Goal: Task Accomplishment & Management: Use online tool/utility

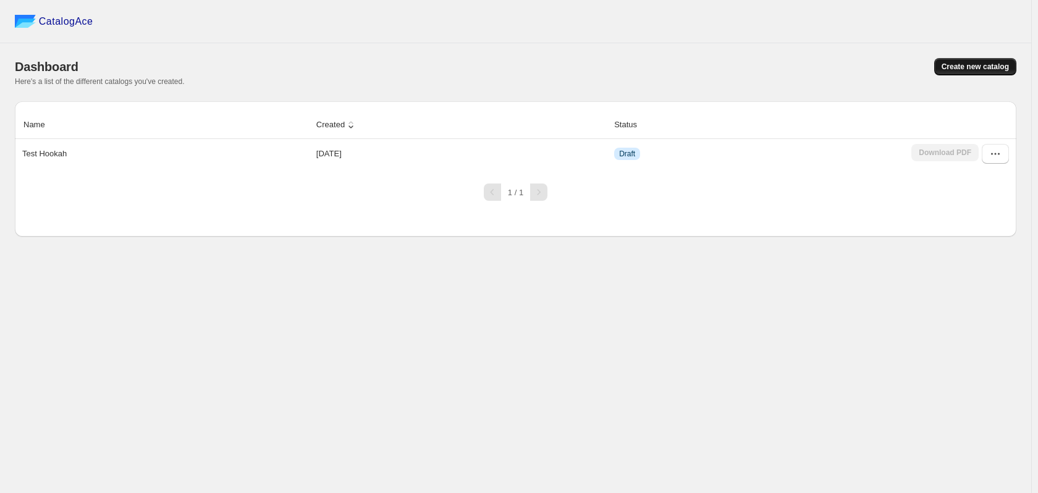
click at [984, 69] on span "Create new catalog" at bounding box center [975, 67] width 67 height 10
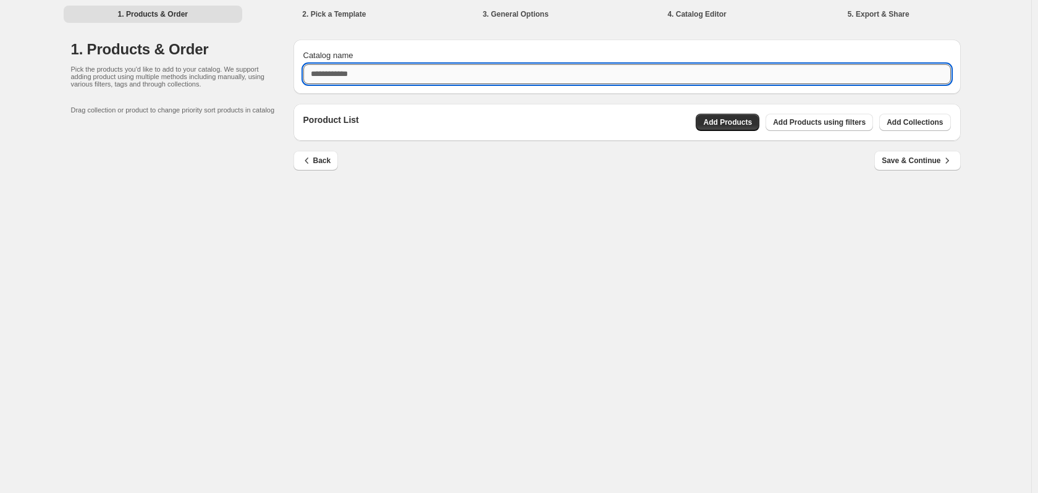
click at [390, 74] on input "Catalog name" at bounding box center [626, 74] width 647 height 20
type input "**********"
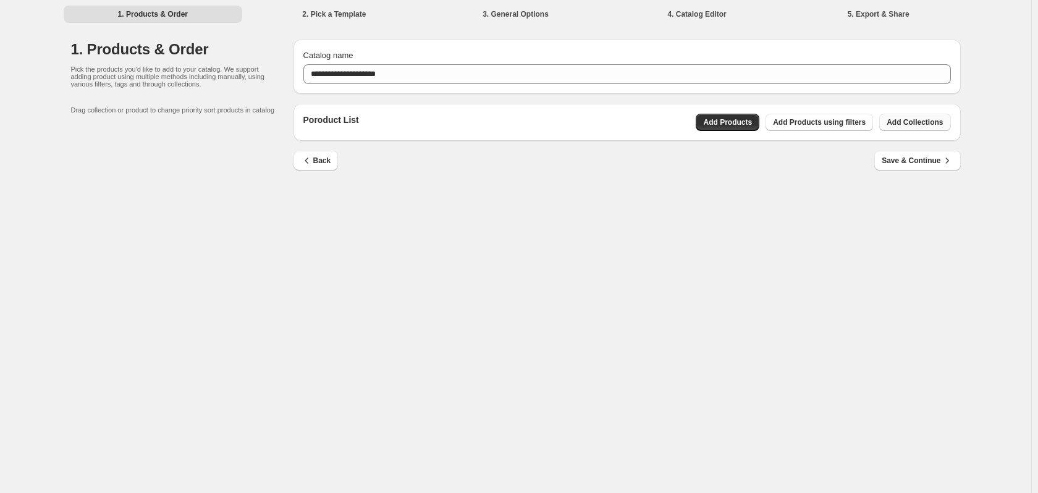
click at [931, 126] on span "Add Collections" at bounding box center [915, 122] width 56 height 10
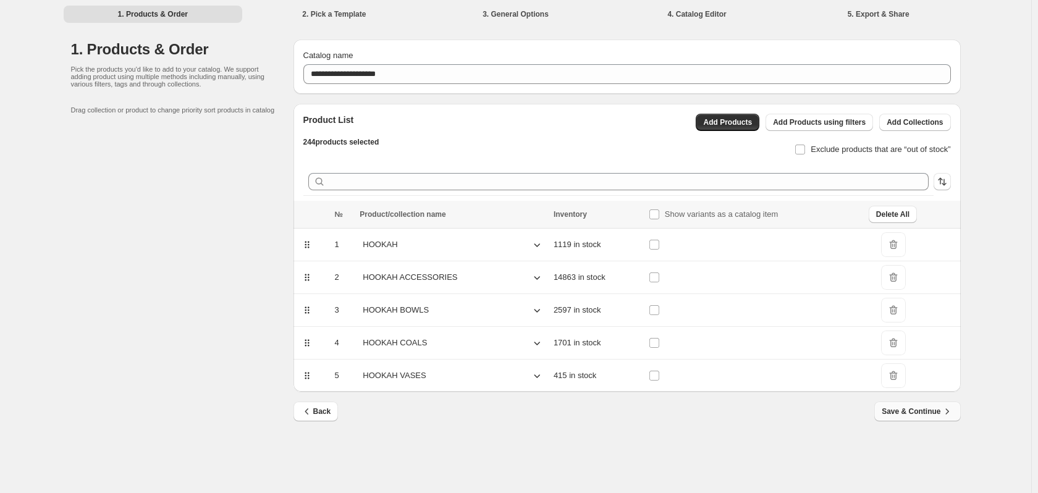
click at [934, 419] on button "Save & Continue" at bounding box center [917, 412] width 86 height 20
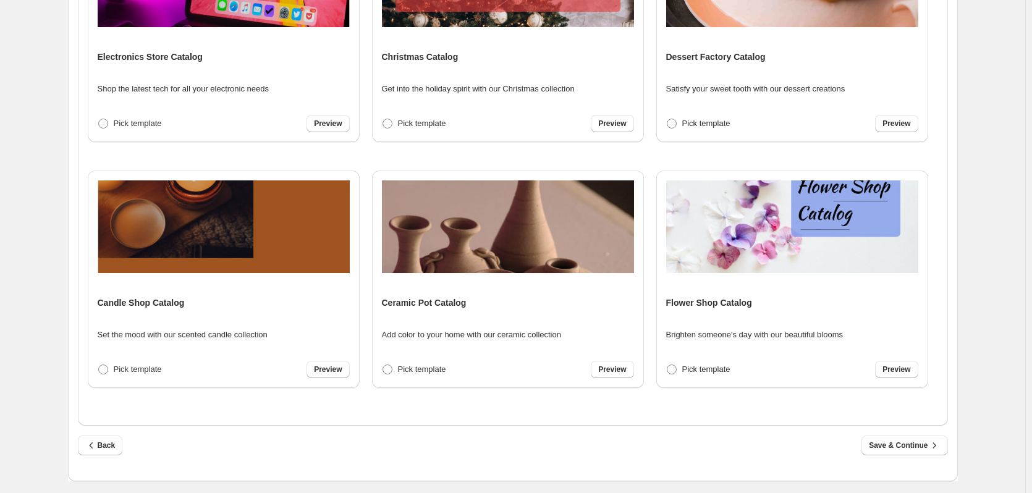
scroll to position [319, 0]
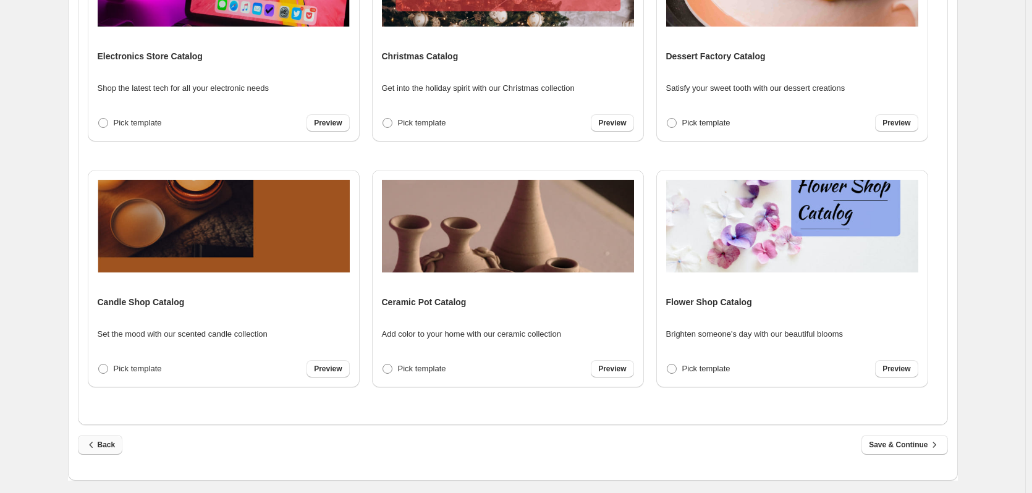
click at [113, 445] on span "Back" at bounding box center [100, 445] width 30 height 12
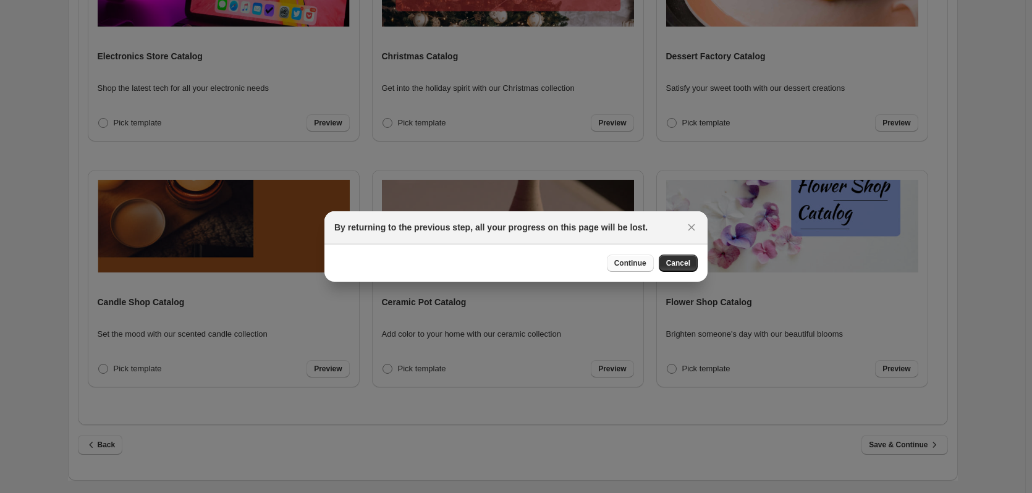
click at [641, 263] on span "Continue" at bounding box center [630, 263] width 32 height 10
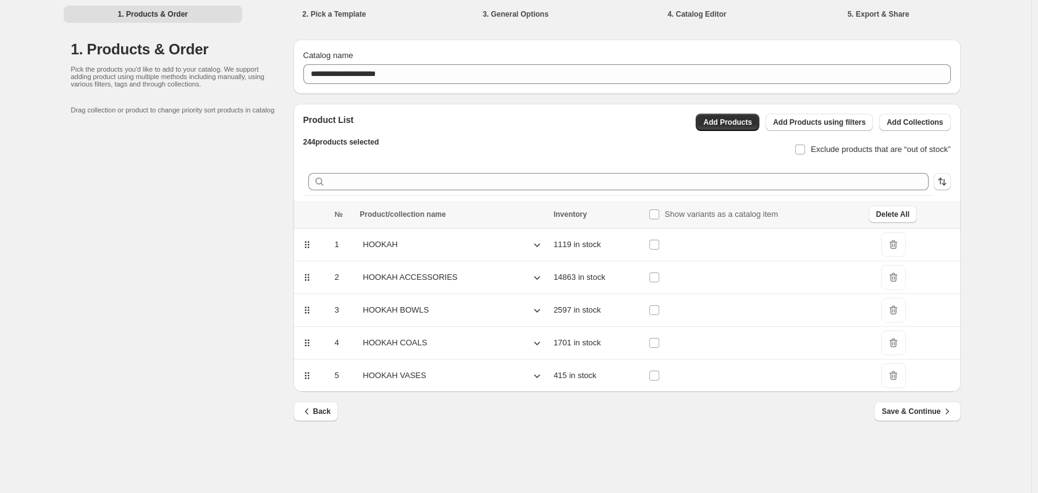
click at [531, 246] on icon at bounding box center [537, 244] width 12 height 12
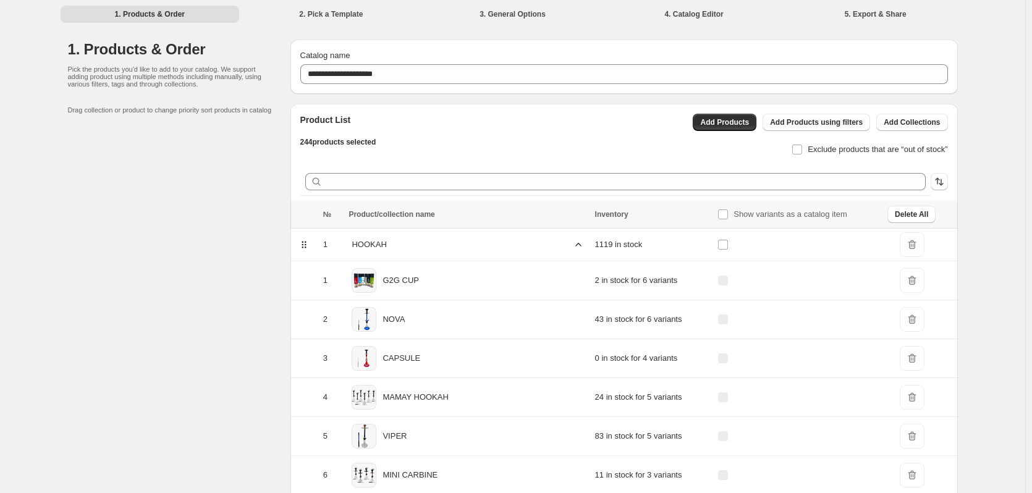
click at [572, 246] on icon at bounding box center [578, 244] width 12 height 12
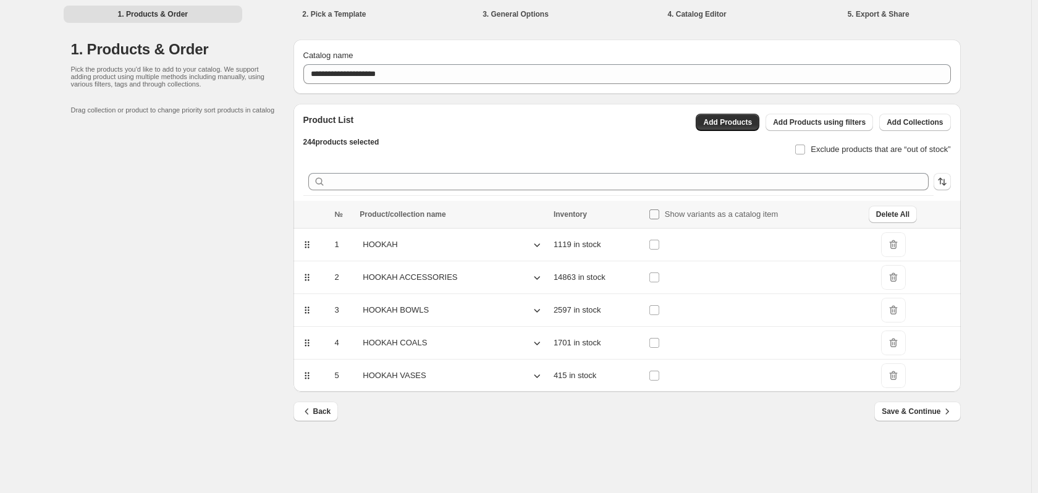
click at [715, 214] on span "Show variants as a catalog item" at bounding box center [722, 213] width 114 height 9
click at [885, 413] on span "Save & Continue" at bounding box center [917, 411] width 71 height 12
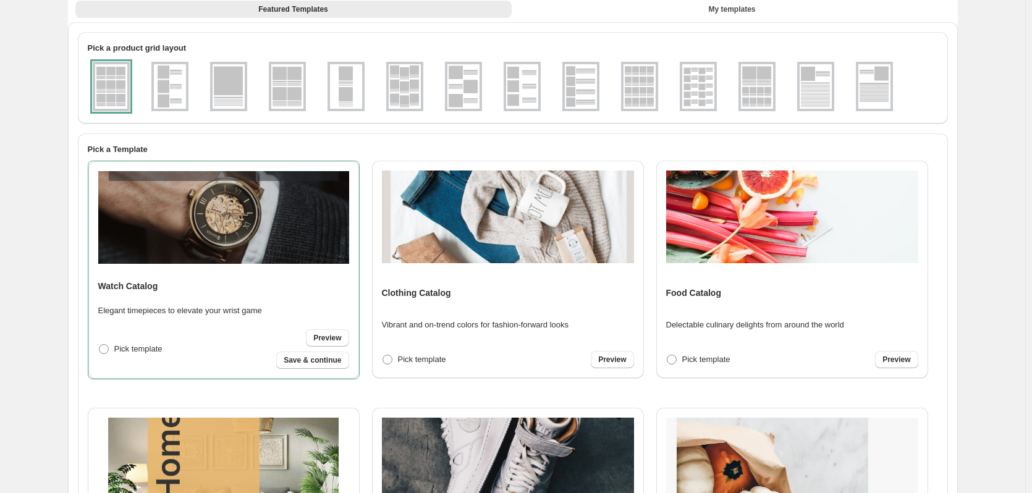
scroll to position [72, 0]
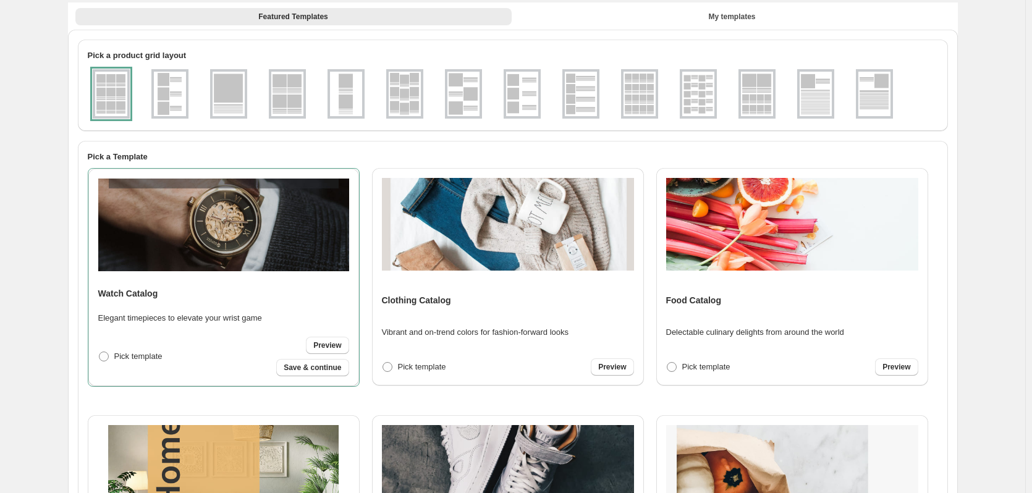
click at [649, 105] on img at bounding box center [639, 94] width 32 height 44
click at [328, 343] on span "Preview" at bounding box center [327, 345] width 28 height 10
click at [619, 366] on span "Preview" at bounding box center [612, 367] width 28 height 10
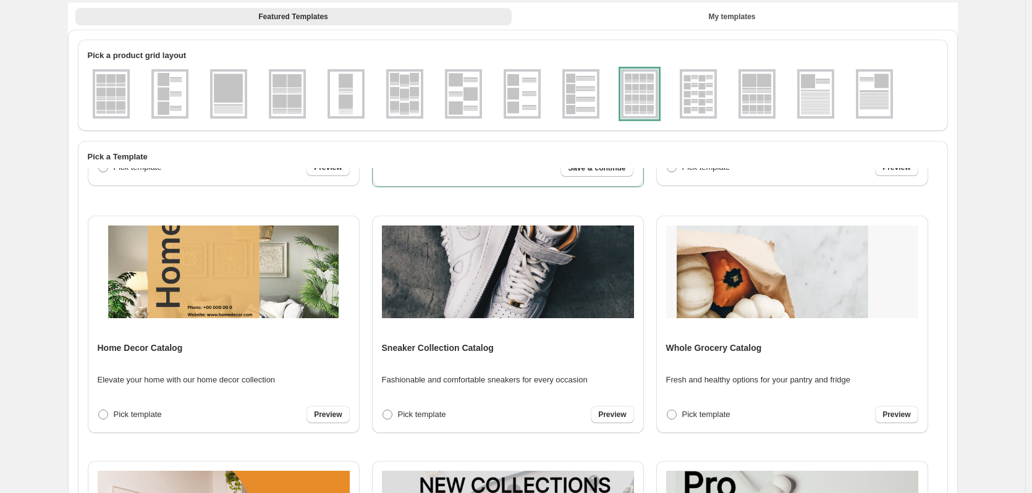
scroll to position [247, 0]
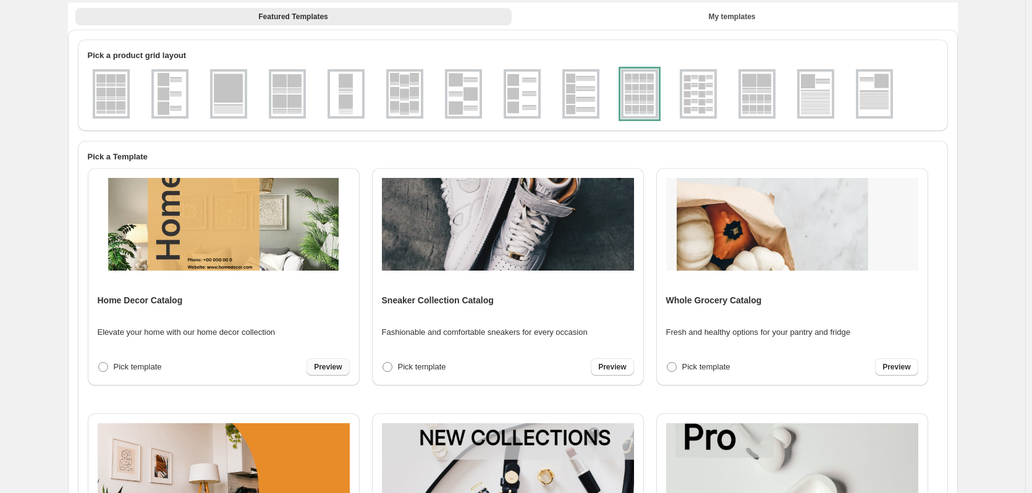
click at [326, 364] on span "Preview" at bounding box center [328, 367] width 28 height 10
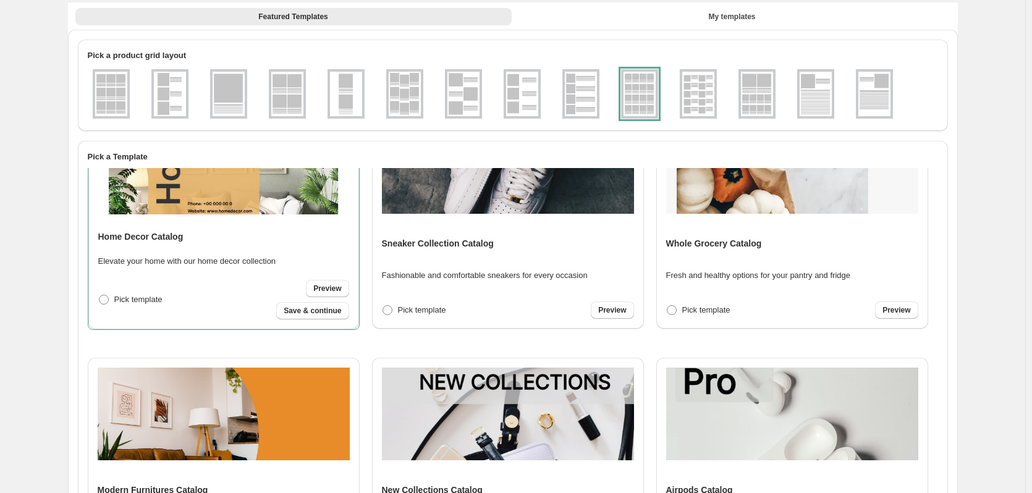
scroll to position [308, 0]
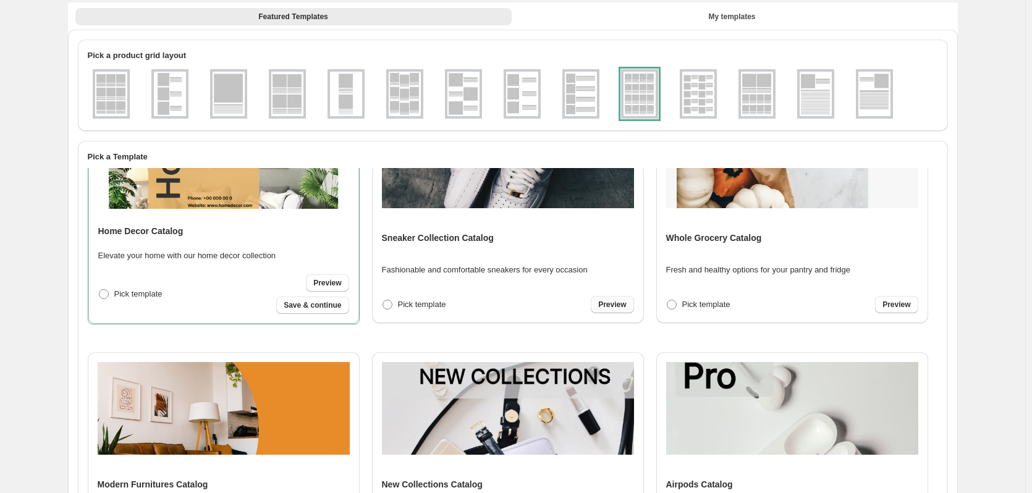
click at [612, 310] on link "Preview" at bounding box center [612, 304] width 43 height 17
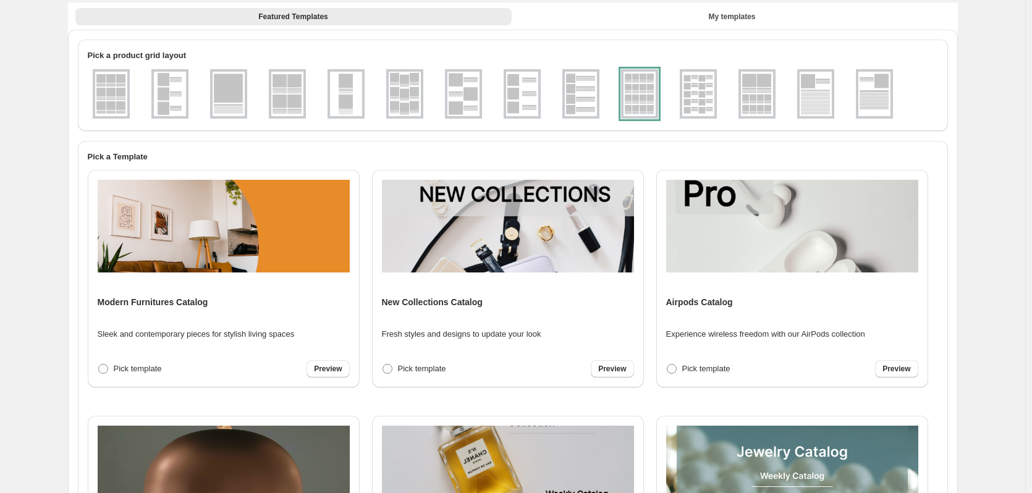
scroll to position [494, 0]
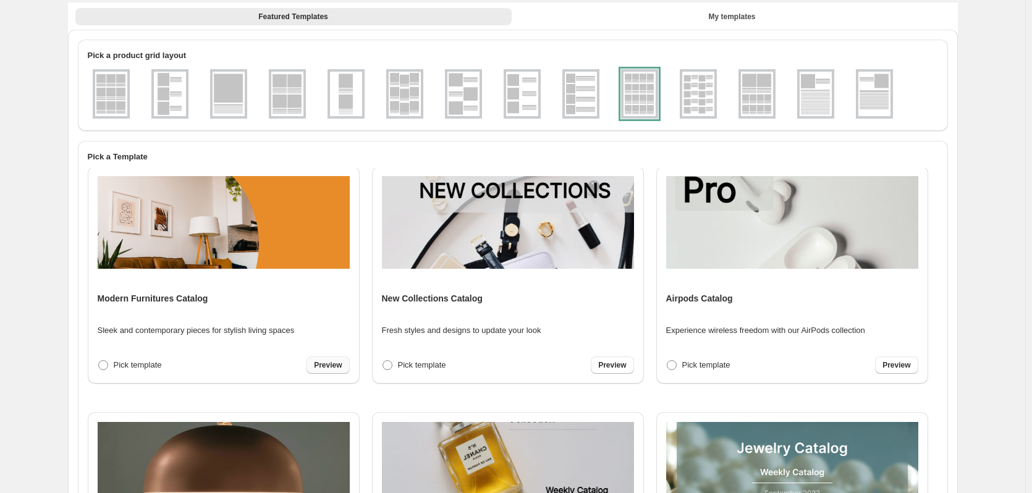
click at [330, 364] on span "Preview" at bounding box center [328, 365] width 28 height 10
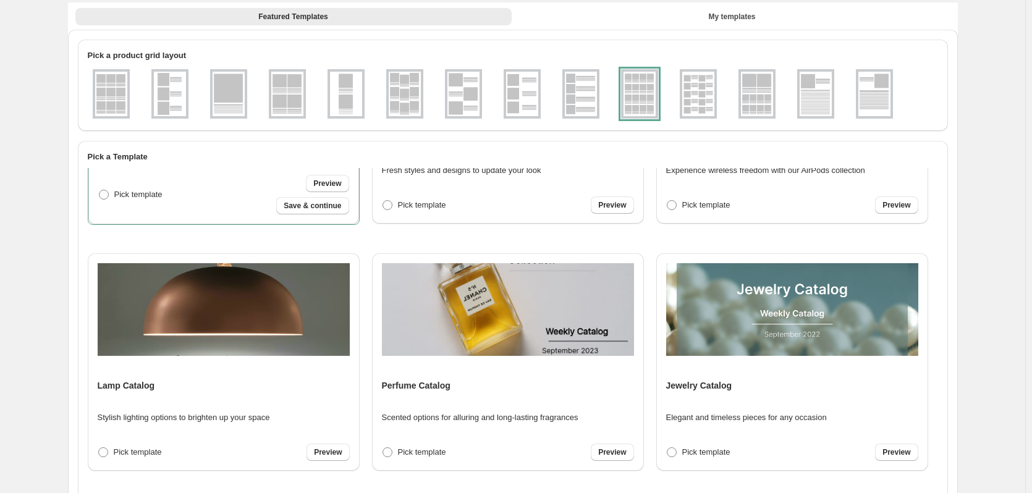
scroll to position [741, 0]
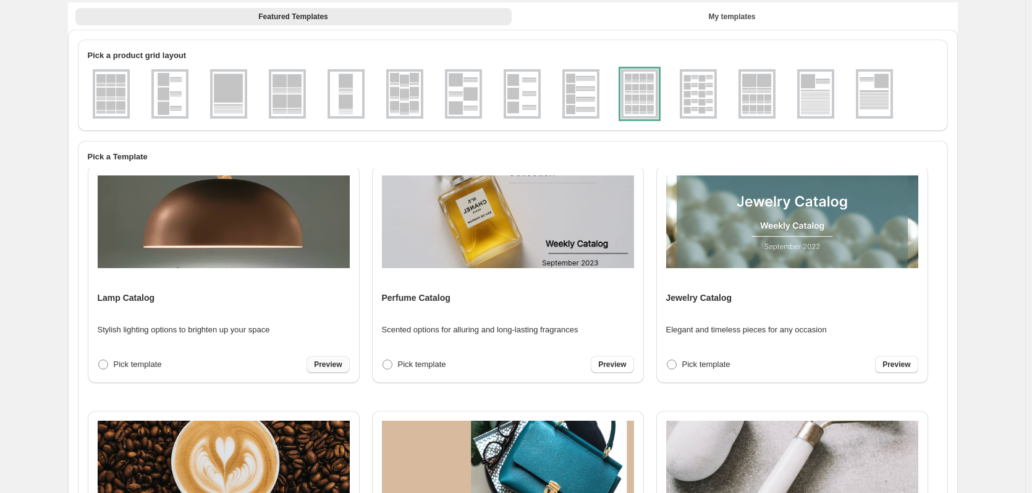
click at [325, 366] on span "Preview" at bounding box center [328, 365] width 28 height 10
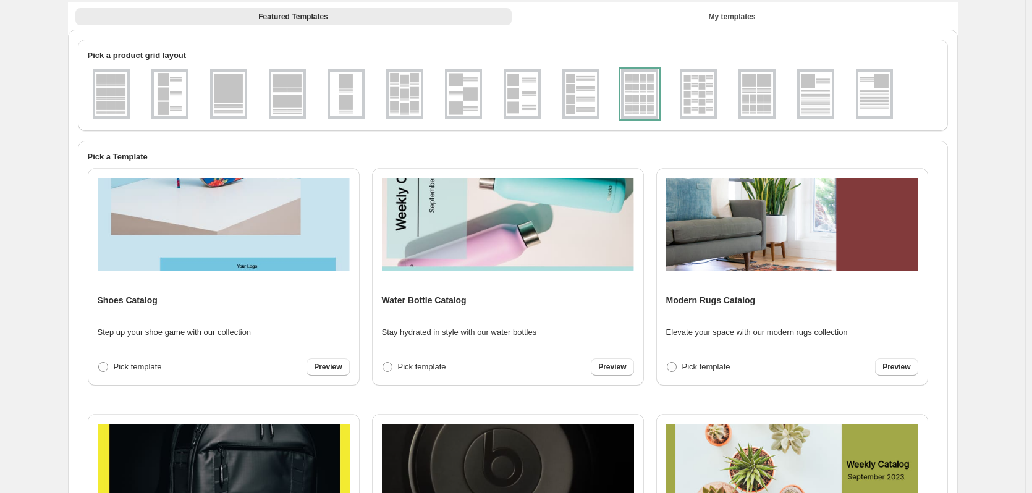
scroll to position [1234, 0]
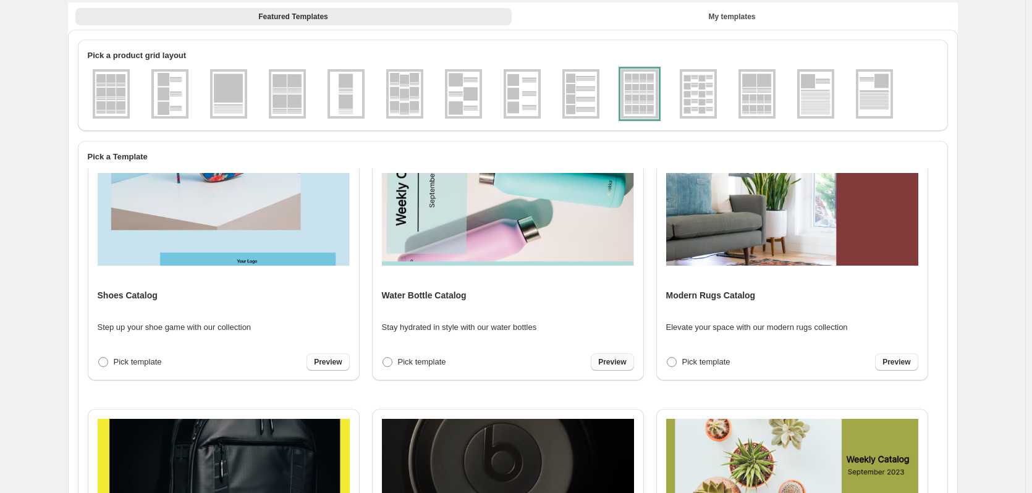
click at [617, 368] on link "Preview" at bounding box center [612, 361] width 43 height 17
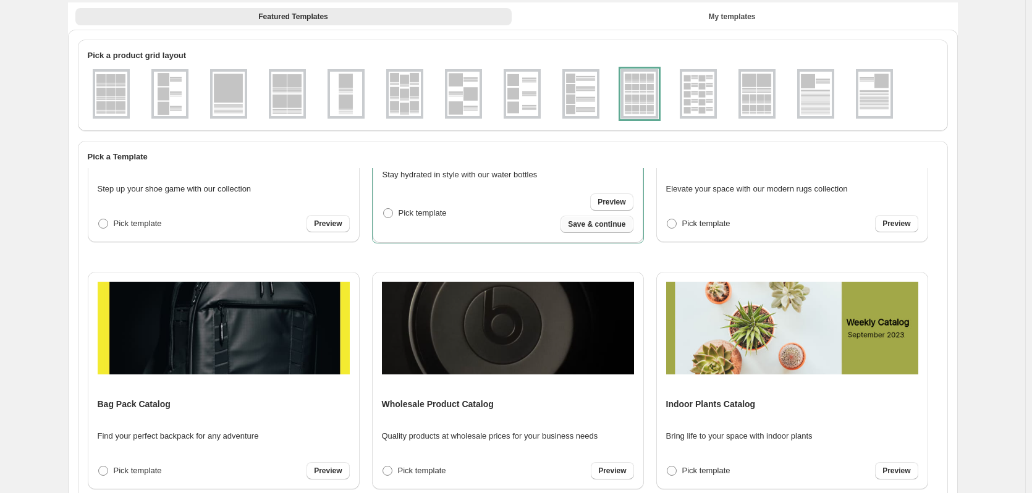
scroll to position [1419, 0]
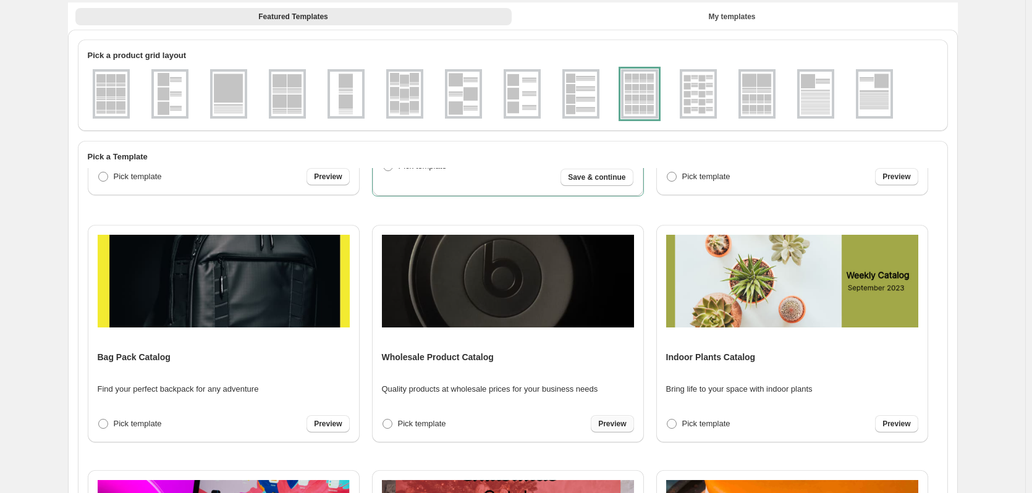
click at [613, 425] on span "Preview" at bounding box center [612, 424] width 28 height 10
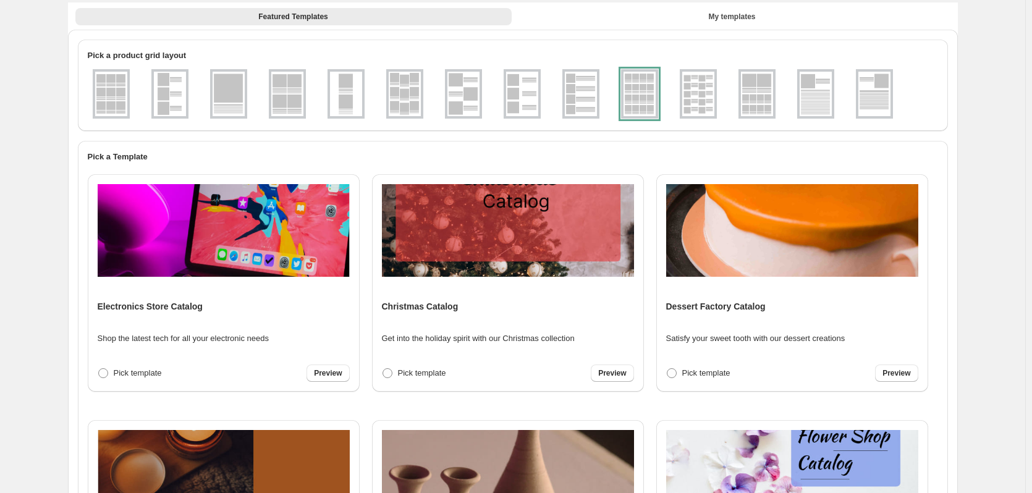
scroll to position [1718, 0]
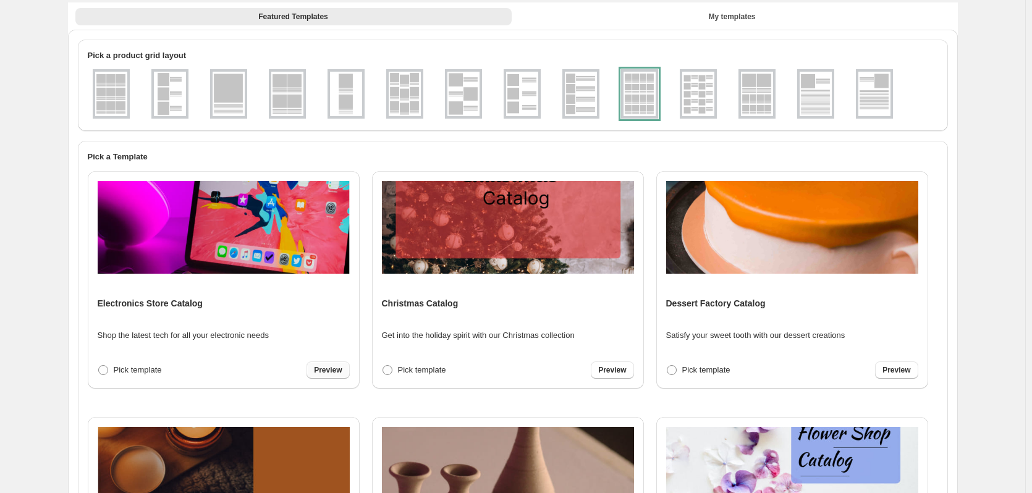
click at [326, 368] on span "Preview" at bounding box center [328, 370] width 28 height 10
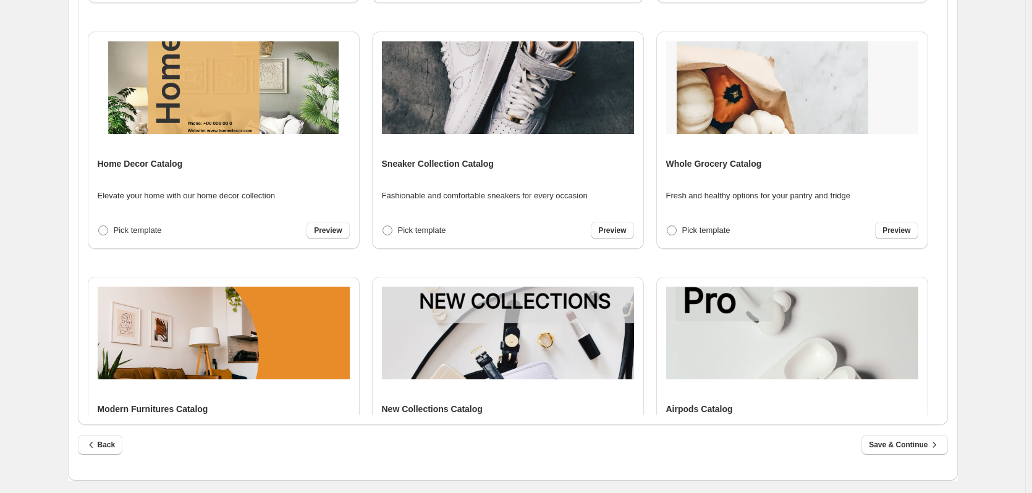
scroll to position [185, 0]
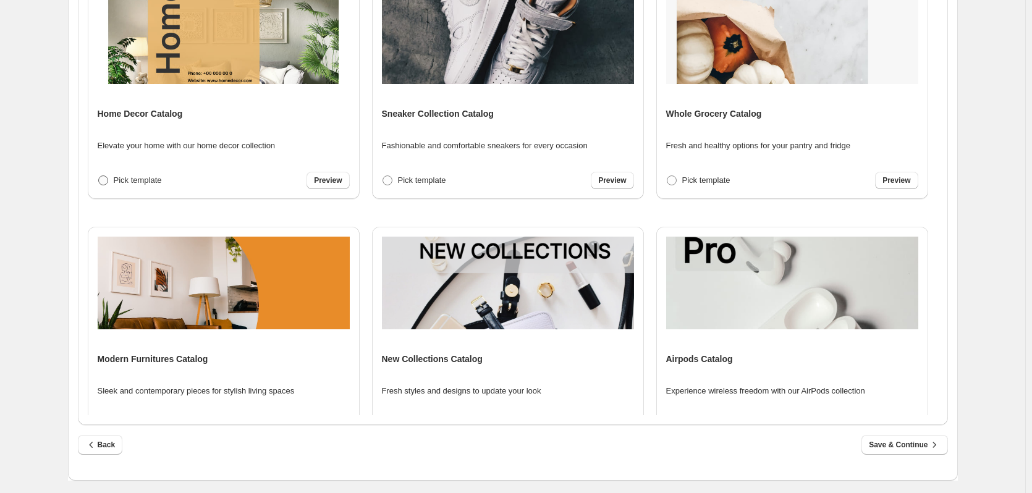
click at [101, 177] on span at bounding box center [103, 180] width 10 height 10
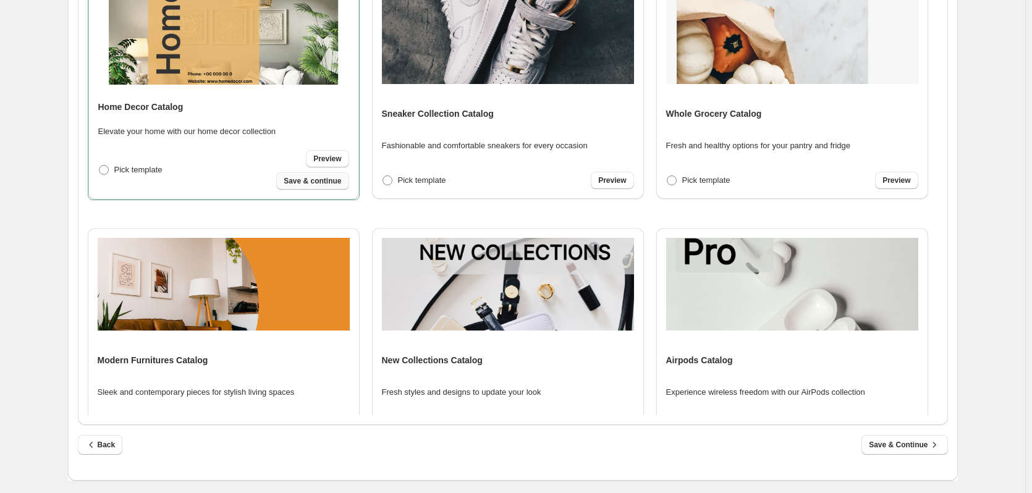
click at [326, 180] on span "Save & continue" at bounding box center [312, 181] width 57 height 10
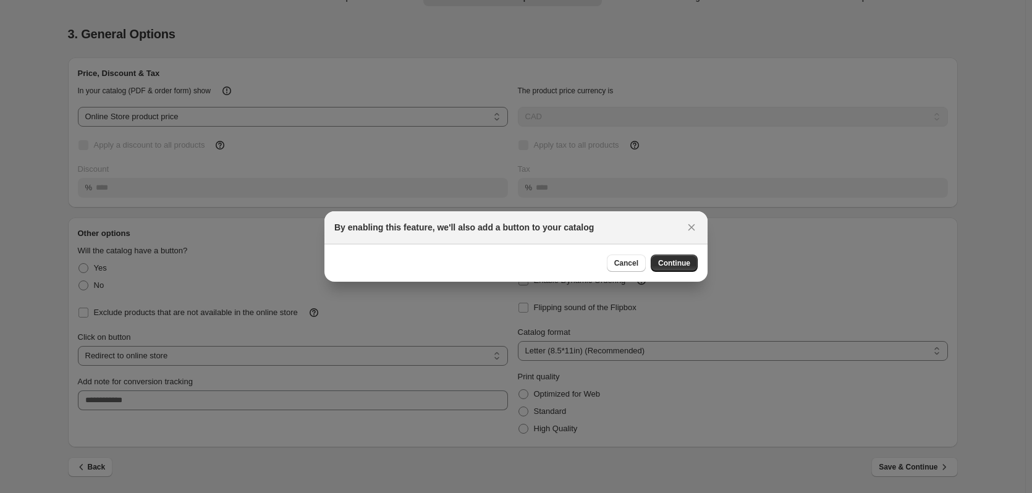
scroll to position [0, 0]
click at [675, 264] on span "Continue" at bounding box center [674, 263] width 32 height 10
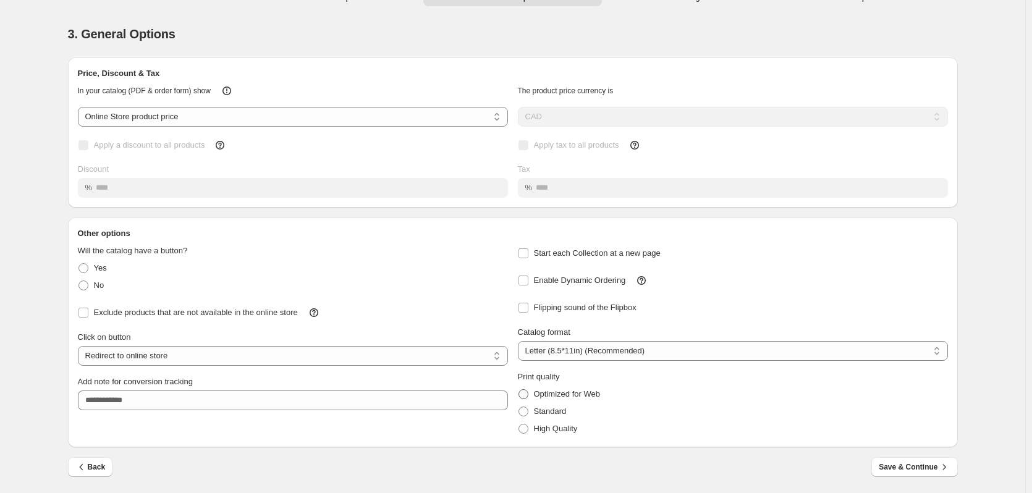
click at [574, 395] on span "Optimized for Web" at bounding box center [567, 393] width 66 height 9
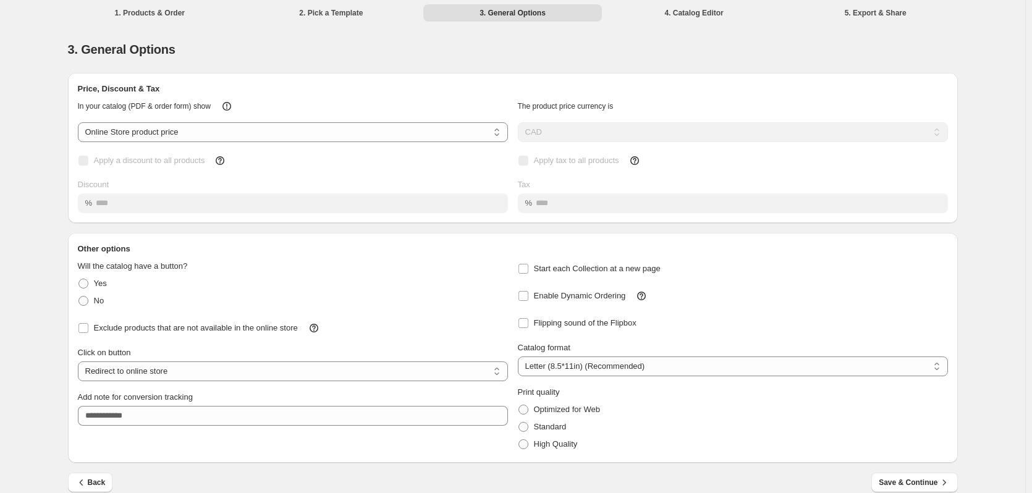
scroll to position [0, 0]
click at [168, 375] on select "**********" at bounding box center [293, 373] width 430 height 20
click at [190, 342] on div "**********" at bounding box center [288, 360] width 440 height 44
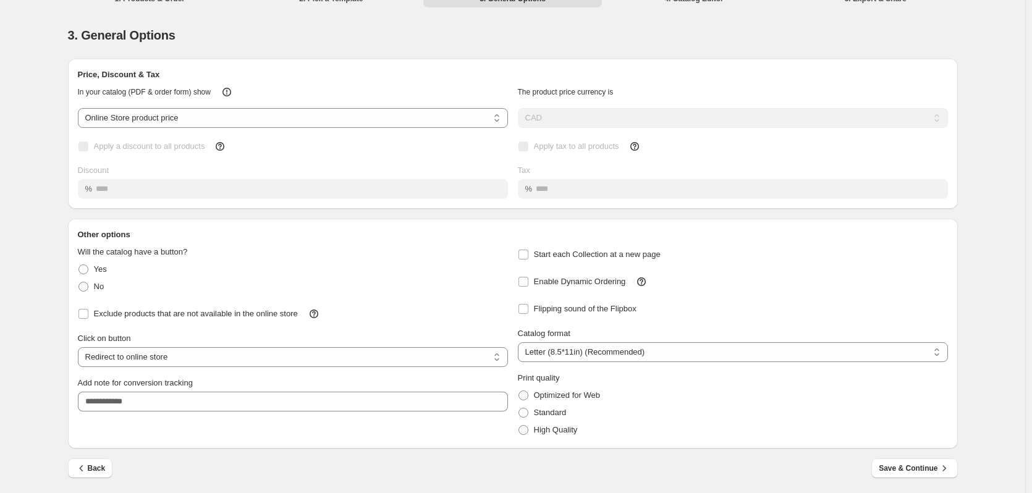
scroll to position [17, 0]
click at [175, 357] on select "**********" at bounding box center [293, 356] width 430 height 20
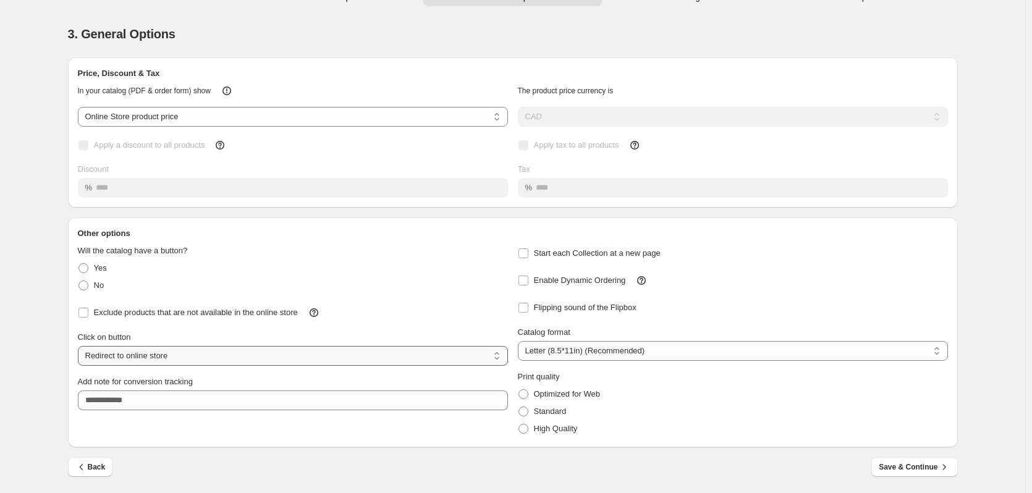
click at [177, 357] on select "**********" at bounding box center [293, 356] width 430 height 20
select select "**********"
click at [80, 346] on select "**********" at bounding box center [293, 356] width 430 height 20
click at [469, 376] on div "Add note for conversion tracking" at bounding box center [293, 382] width 430 height 12
click at [430, 357] on select "**********" at bounding box center [293, 356] width 430 height 20
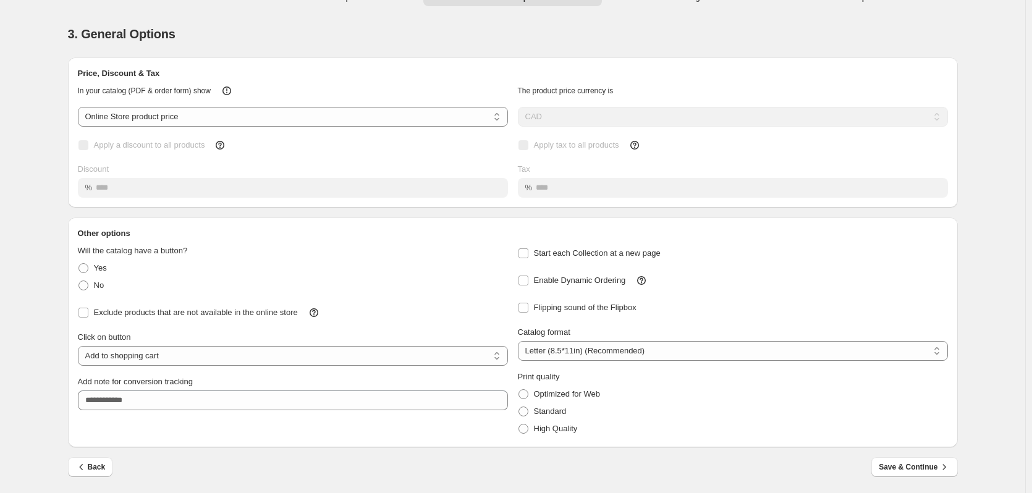
click at [438, 341] on div "Click on button" at bounding box center [293, 337] width 430 height 12
click at [324, 115] on select "**********" at bounding box center [293, 117] width 430 height 20
click at [428, 82] on div "In your catalog (PDF & order form) show" at bounding box center [288, 86] width 440 height 22
click at [929, 470] on span "Save & Continue" at bounding box center [914, 467] width 71 height 12
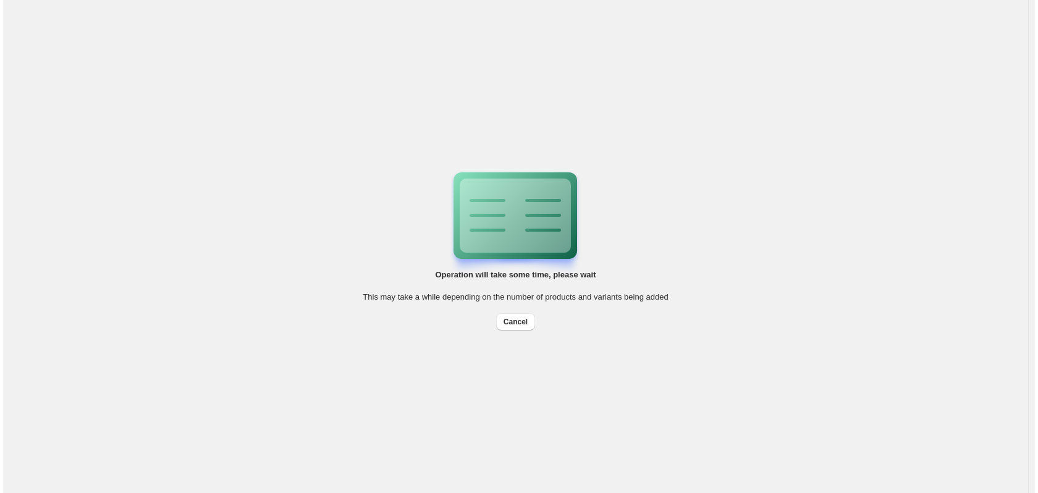
scroll to position [0, 0]
